Goal: Answer question/provide support: Share knowledge or assist other users

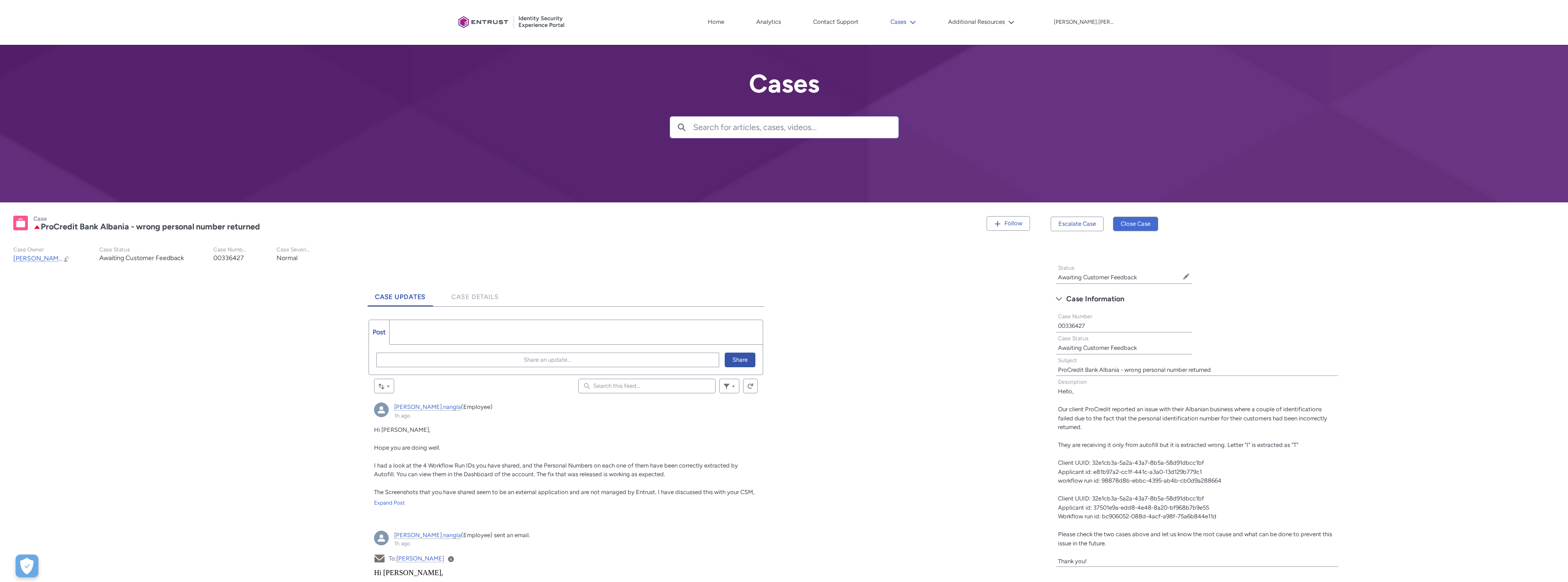
click at [916, 20] on icon at bounding box center [913, 23] width 6 height 6
click at [950, 46] on link "My Open Cases" at bounding box center [928, 43] width 80 height 19
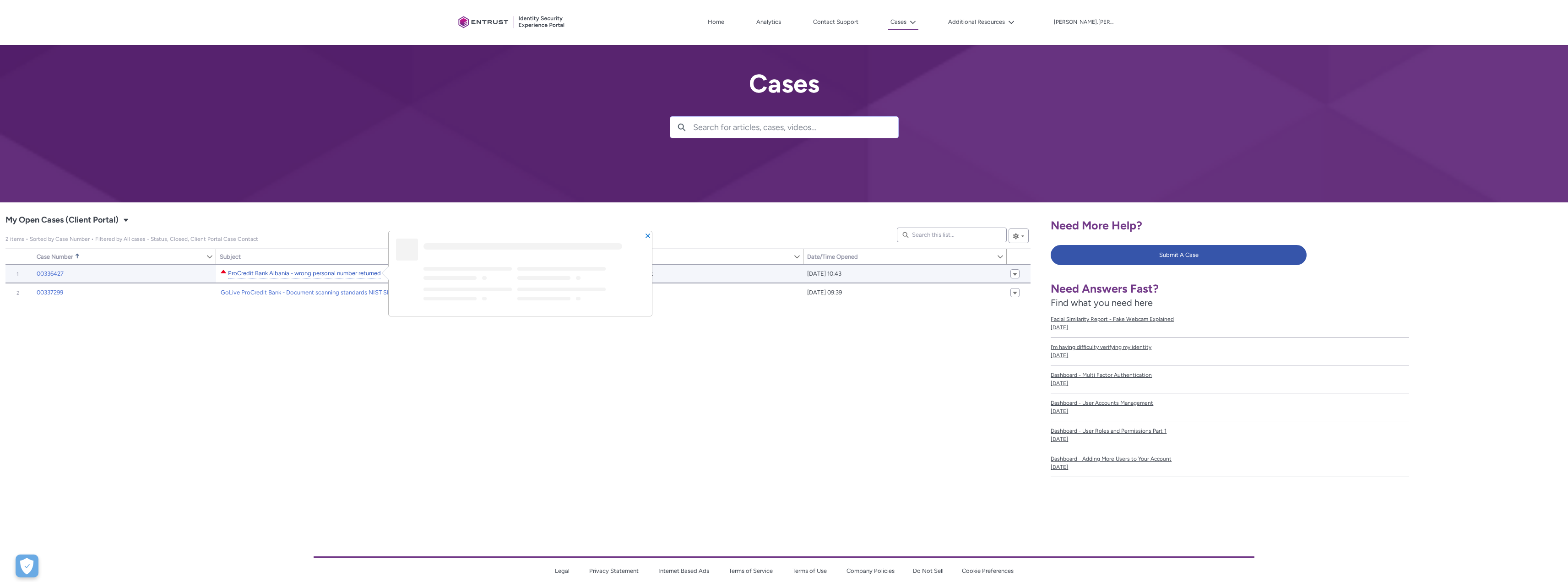
click at [305, 272] on link "ProCredit Bank Albania - wrong personal number returned" at bounding box center [304, 273] width 153 height 10
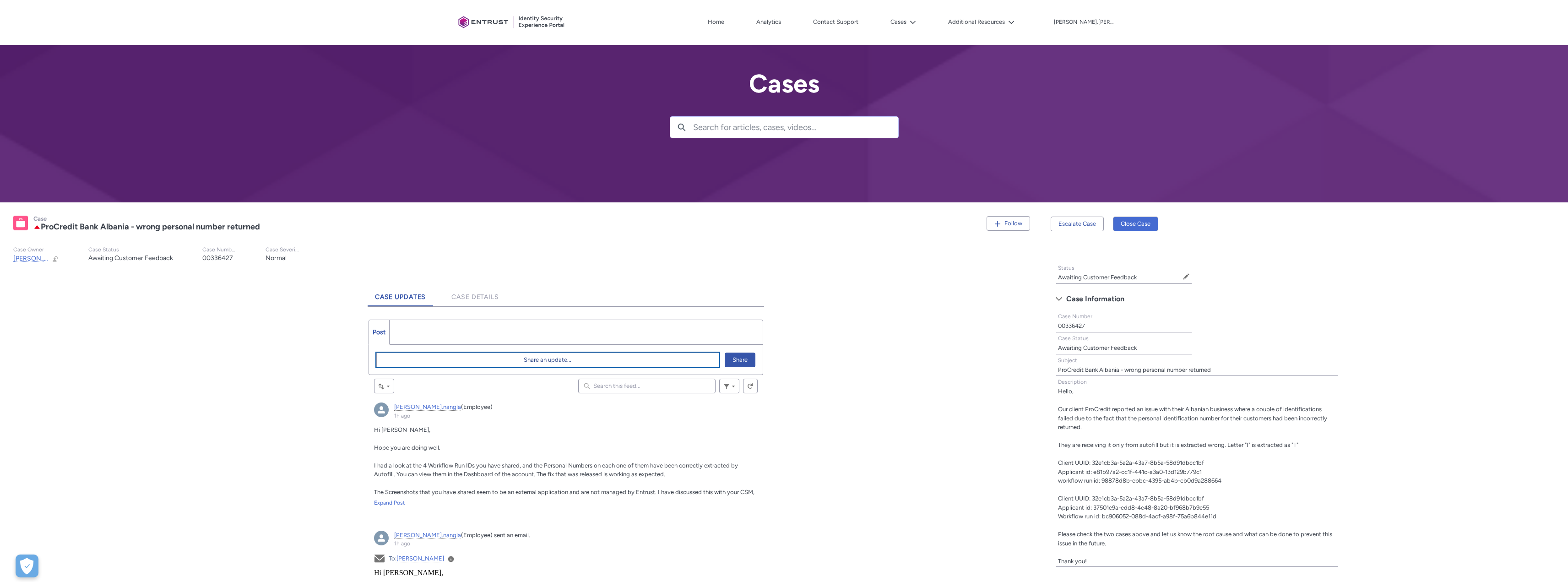
click at [558, 361] on span "Share an update..." at bounding box center [547, 359] width 48 height 14
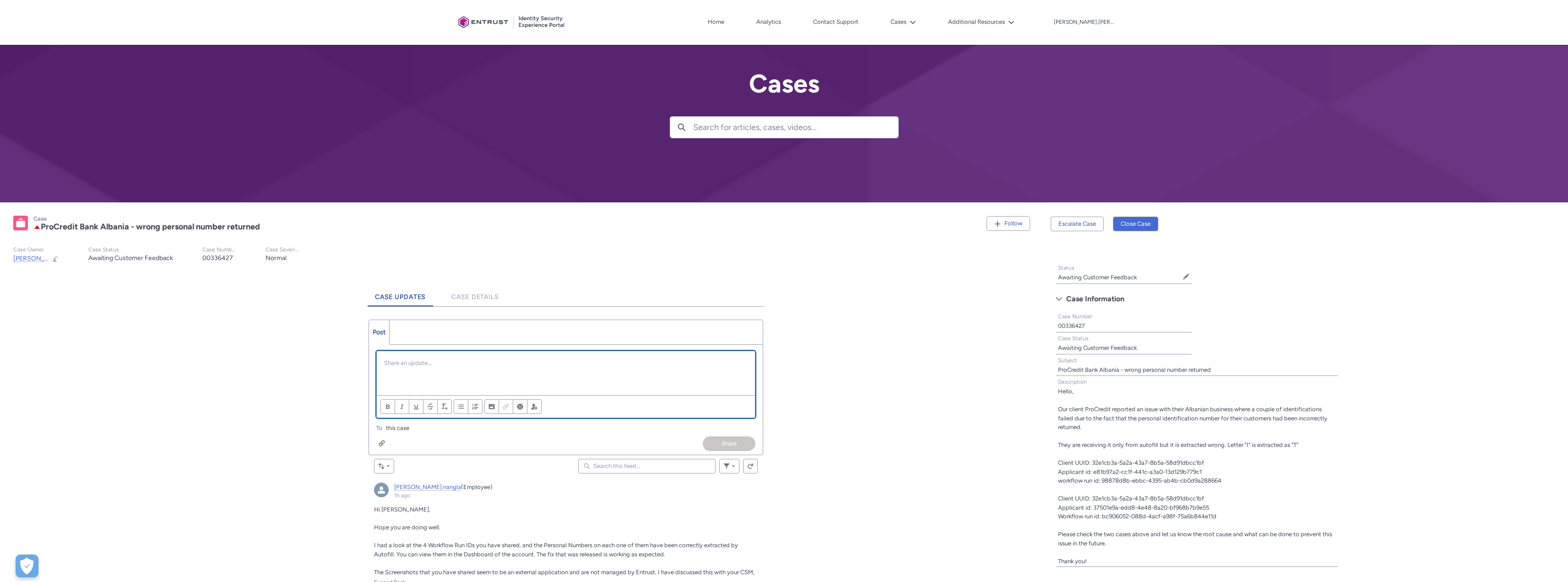
click at [408, 366] on p "Chatter Publisher" at bounding box center [566, 362] width 363 height 9
paste div "Chatter Publisher"
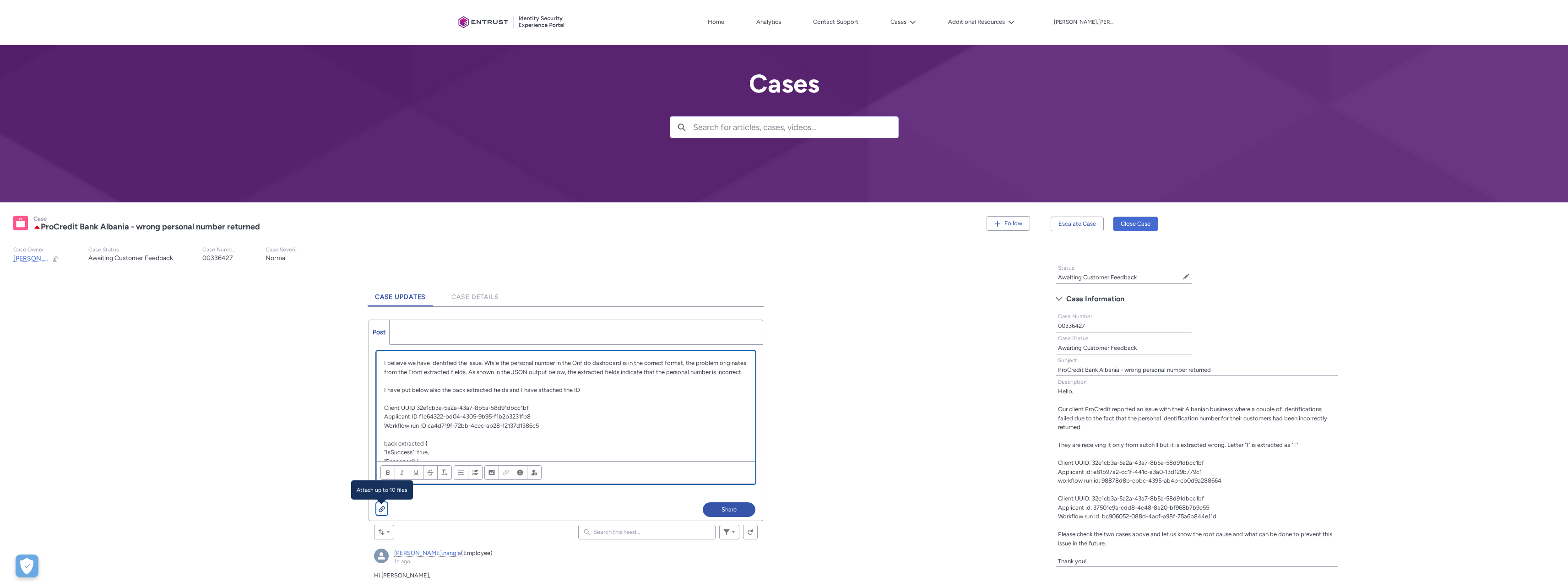
click at [383, 507] on div "Chatter Publisher" at bounding box center [382, 508] width 6 height 7
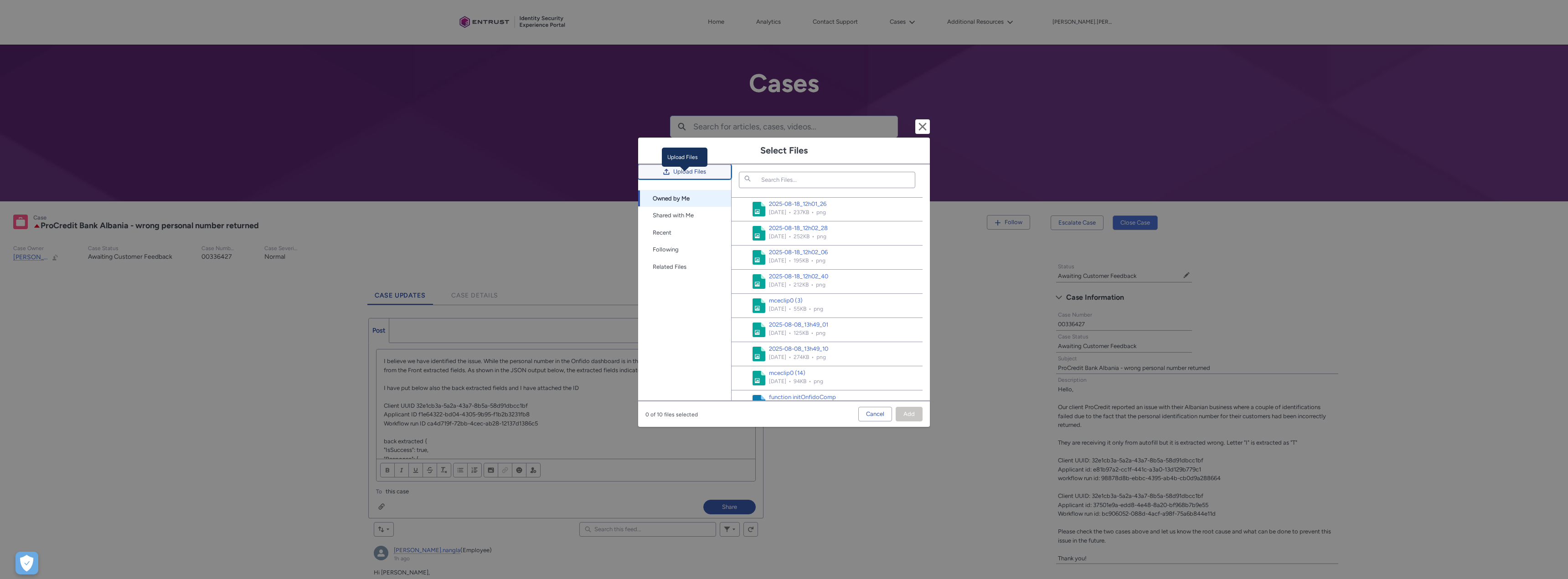
click at [689, 178] on span "Upload Files" at bounding box center [689, 171] width 33 height 14
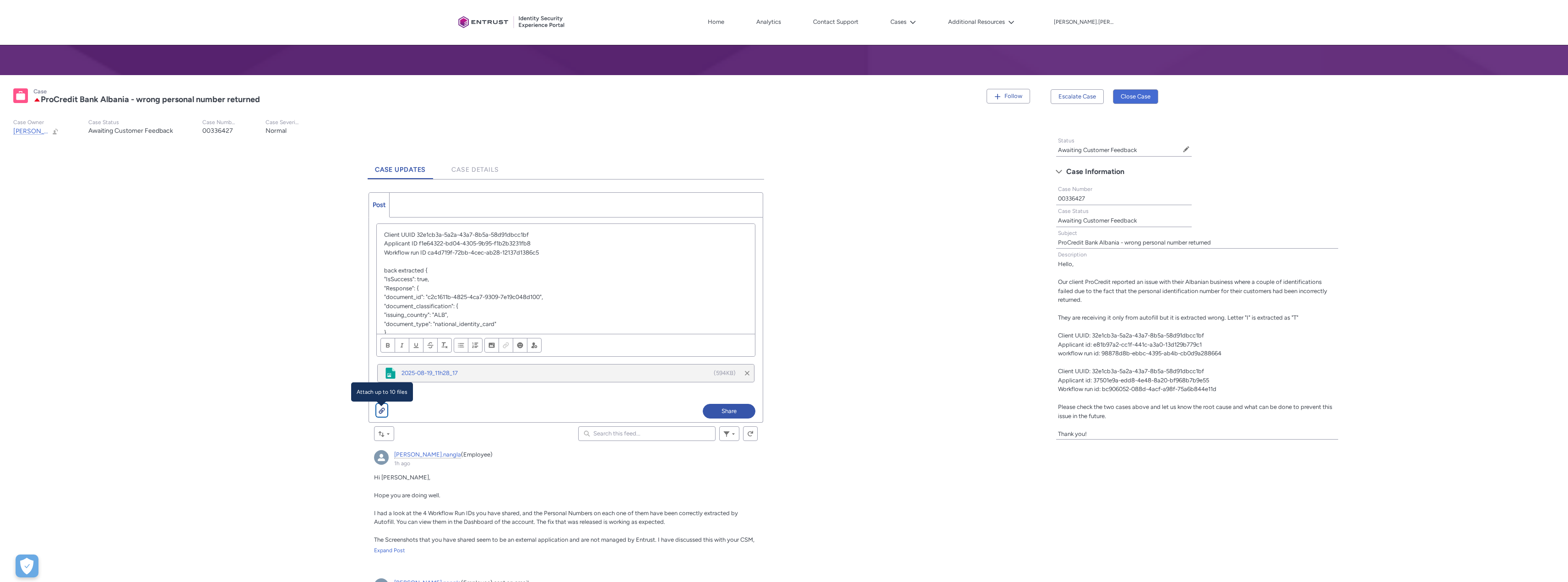
scroll to position [137, 0]
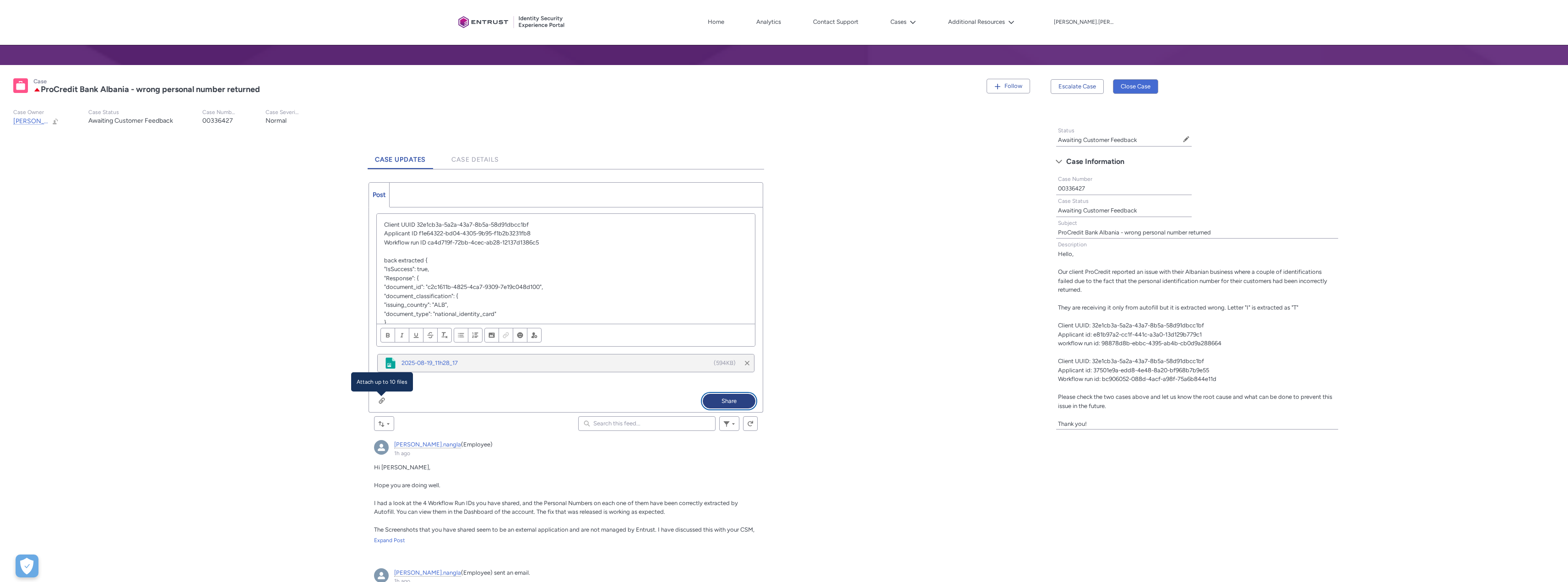
click at [737, 402] on button "Share" at bounding box center [729, 401] width 53 height 15
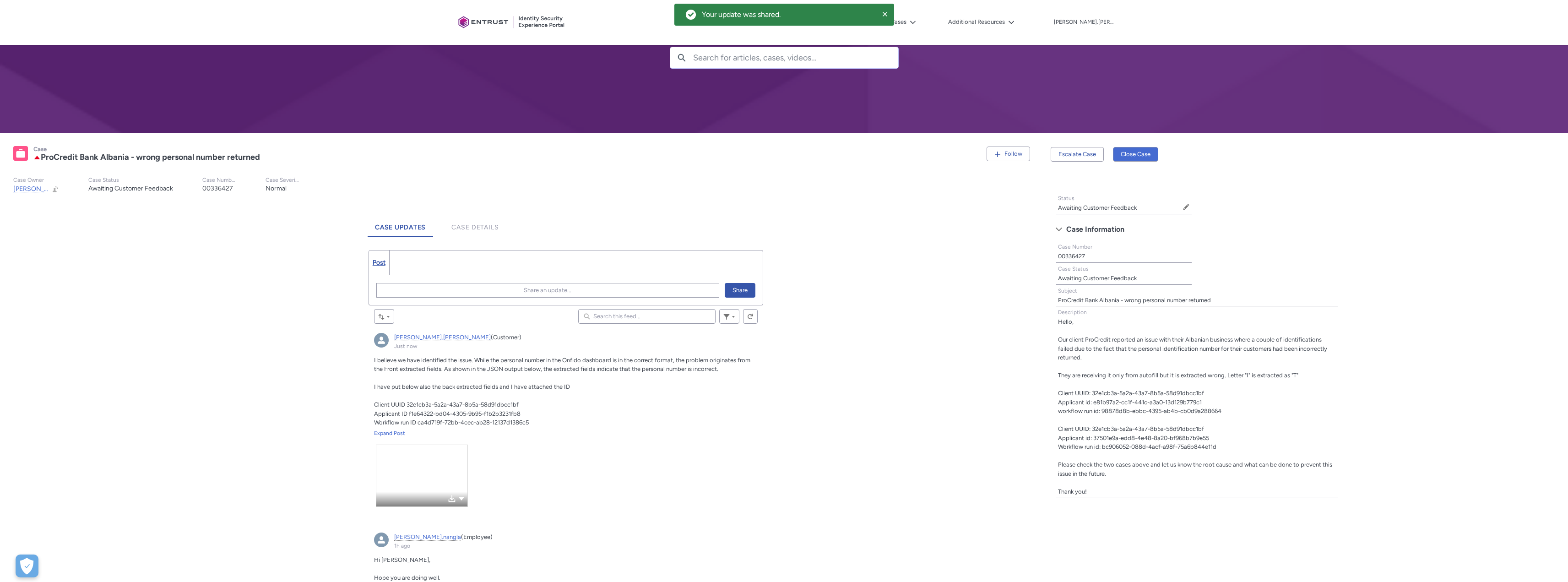
scroll to position [0, 0]
